Goal: Task Accomplishment & Management: Use online tool/utility

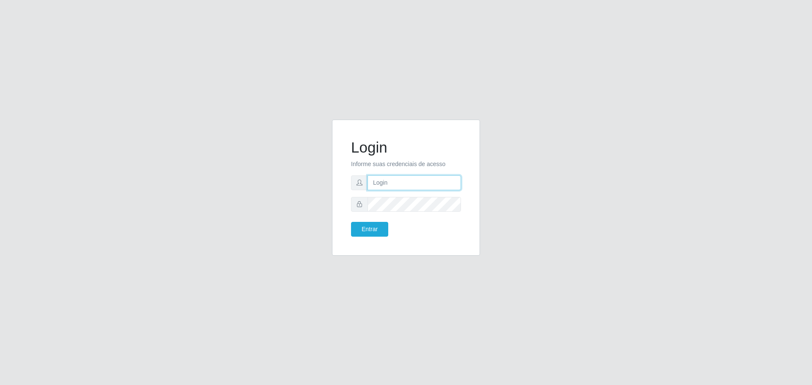
type input "[EMAIL_ADDRESS][DOMAIN_NAME]"
click at [376, 231] on button "Entrar" at bounding box center [369, 229] width 37 height 15
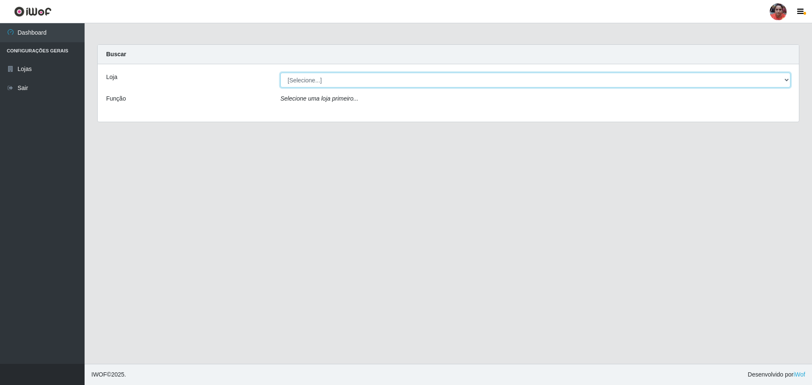
click at [484, 83] on select "[Selecione...] Mar Vermelho - Loja 05" at bounding box center [536, 80] width 510 height 15
select select "252"
click at [281, 73] on select "[Selecione...] Mar Vermelho - Loja 05" at bounding box center [536, 80] width 510 height 15
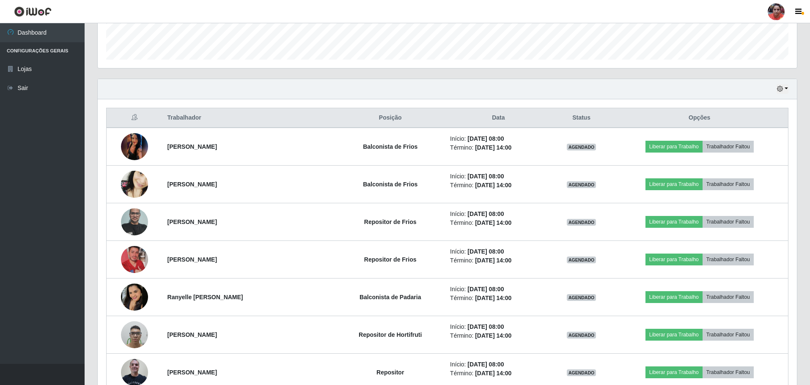
scroll to position [256, 0]
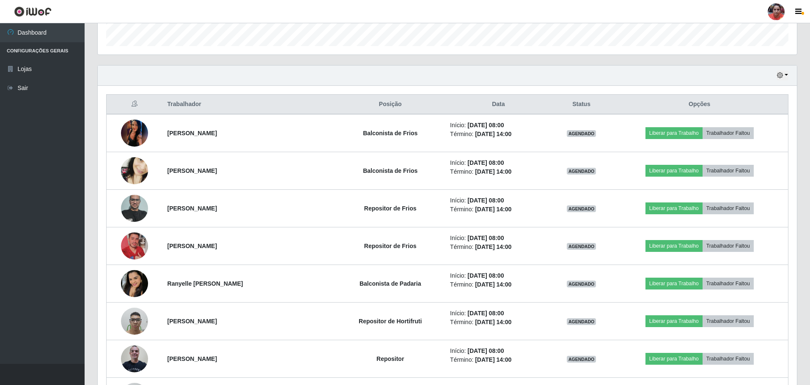
drag, startPoint x: 803, startPoint y: 103, endPoint x: 342, endPoint y: 72, distance: 462.2
click at [342, 72] on div "Hoje 1 dia 3 dias 1 Semana Não encerrados" at bounding box center [447, 76] width 699 height 20
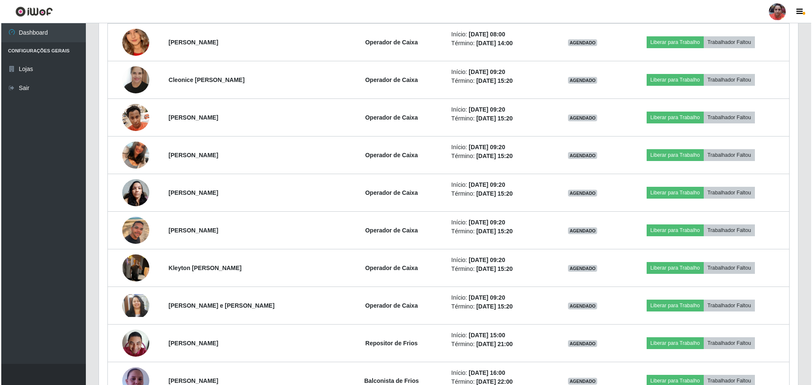
scroll to position [653, 0]
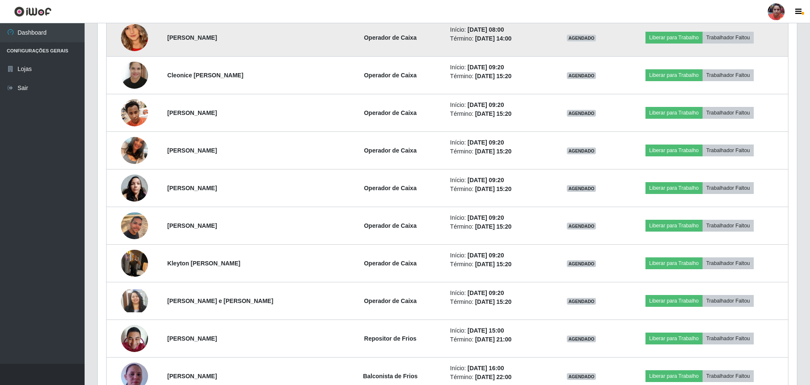
click at [129, 36] on img at bounding box center [134, 37] width 27 height 59
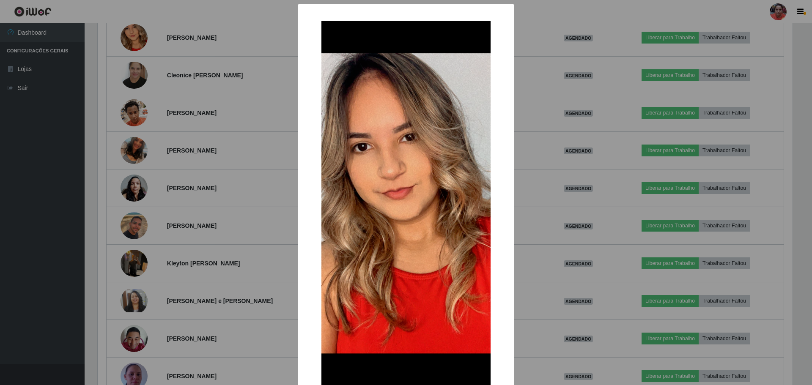
drag, startPoint x: 51, startPoint y: 229, endPoint x: 63, endPoint y: 216, distance: 18.0
click at [50, 229] on div "× OK Cancel" at bounding box center [406, 192] width 812 height 385
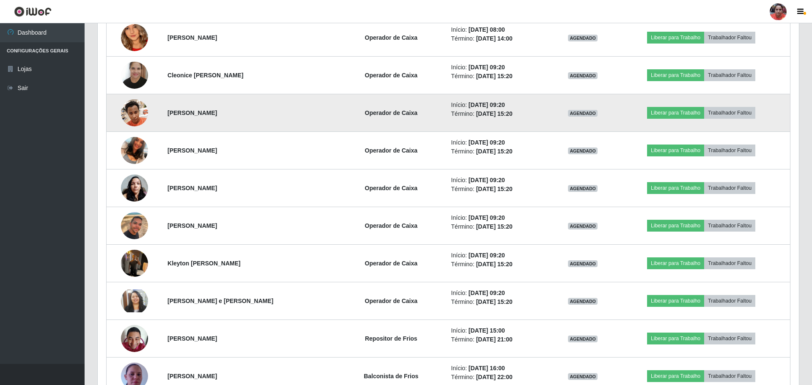
scroll to position [176, 699]
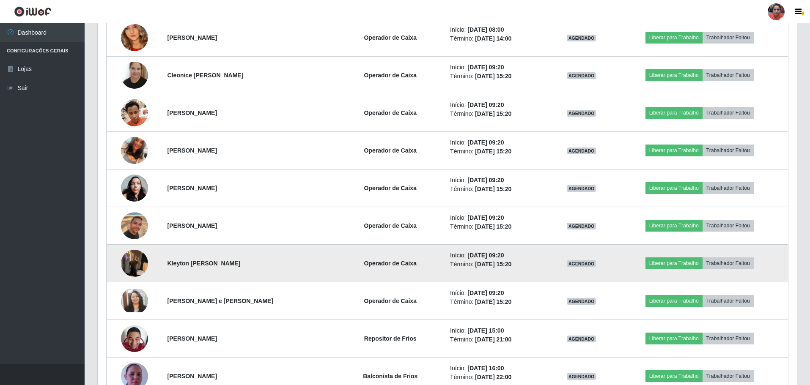
click at [140, 261] on img at bounding box center [134, 263] width 27 height 36
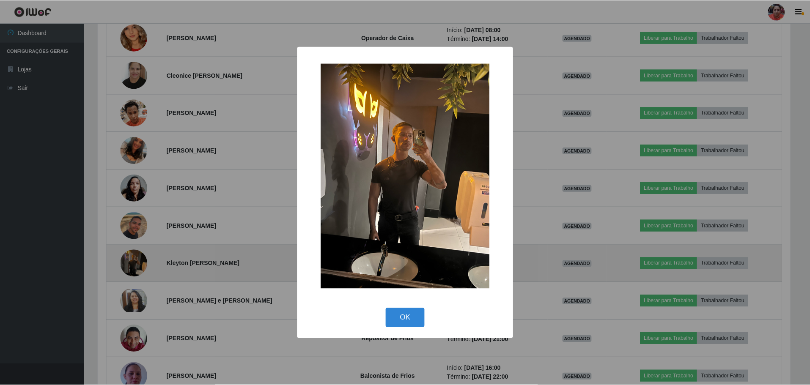
scroll to position [176, 695]
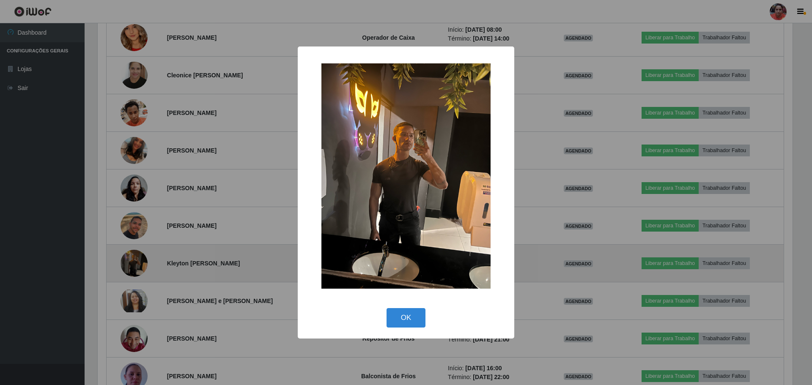
click at [140, 261] on div "× OK Cancel" at bounding box center [406, 192] width 812 height 385
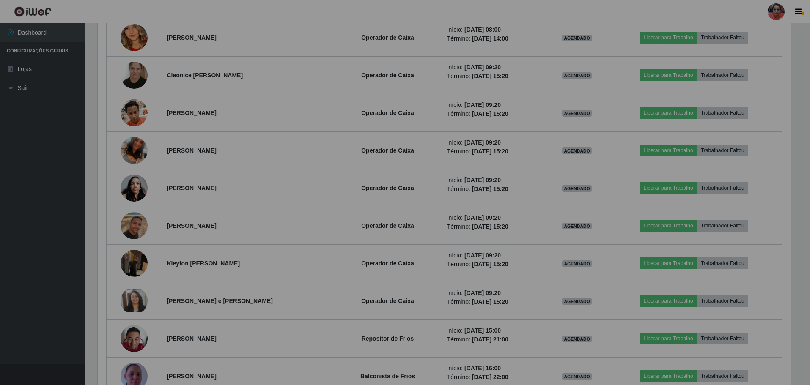
scroll to position [176, 699]
